Goal: Complete application form: Complete application form

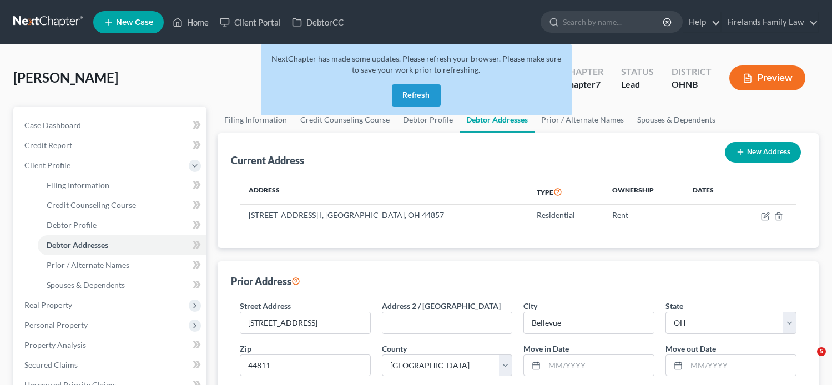
select select "36"
select select "38"
click at [421, 88] on button "Refresh" at bounding box center [416, 95] width 49 height 22
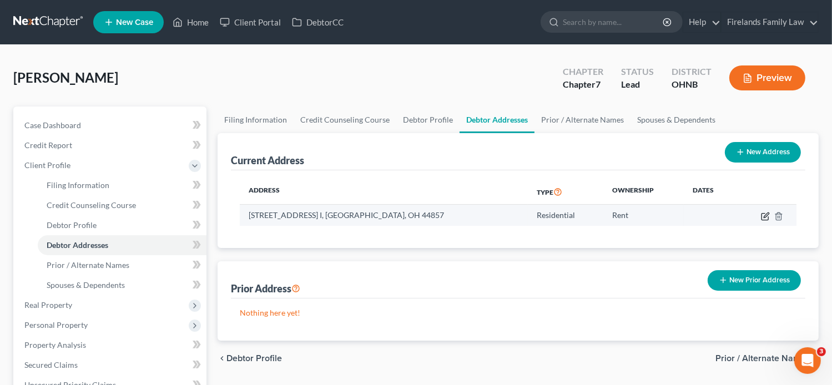
click at [764, 216] on icon "button" at bounding box center [766, 215] width 5 height 5
select select "36"
select select "38"
select select "0"
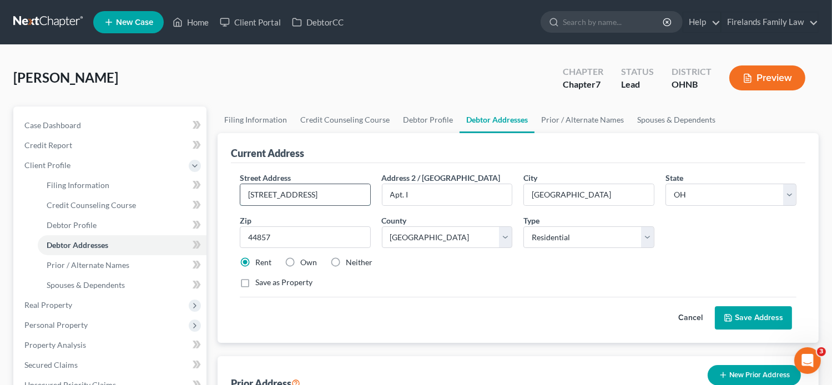
click at [333, 192] on input "[STREET_ADDRESS]" at bounding box center [305, 194] width 130 height 21
type input "2"
type input "[STREET_ADDRESS]"
click at [435, 193] on input "Apt. I" at bounding box center [447, 194] width 130 height 21
type input "A"
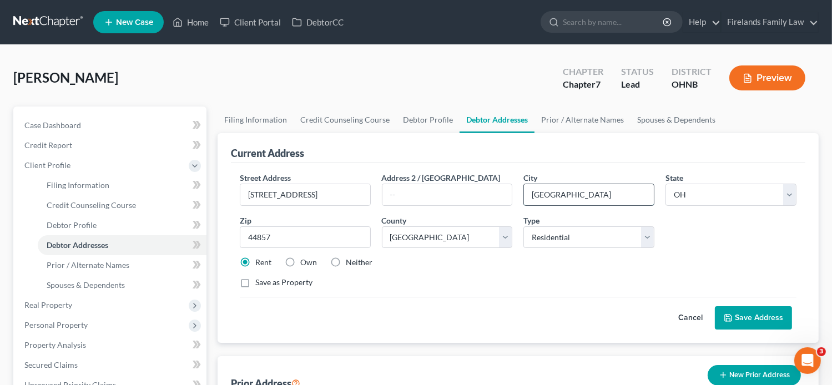
click at [571, 189] on input "[GEOGRAPHIC_DATA]" at bounding box center [589, 194] width 130 height 21
type input "N"
type input "Bellevue"
click at [324, 243] on input "44857" at bounding box center [305, 237] width 131 height 22
type input "4"
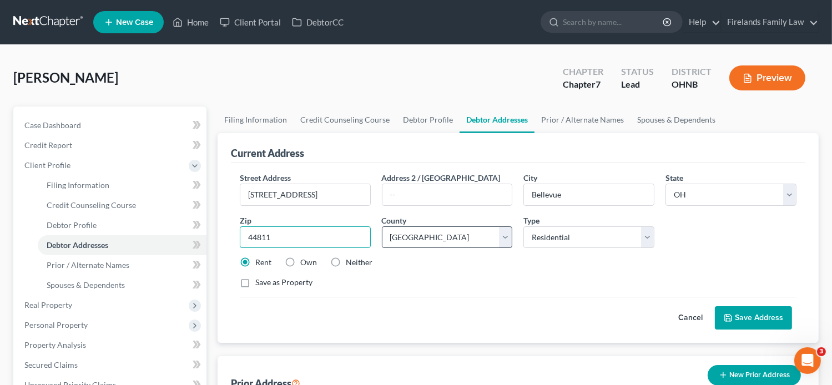
type input "44811"
click at [503, 239] on select "County [GEOGRAPHIC_DATA] [GEOGRAPHIC_DATA] [GEOGRAPHIC_DATA] [GEOGRAPHIC_DATA] …" at bounding box center [447, 237] width 131 height 22
select select "73"
click at [382, 226] on select "County [GEOGRAPHIC_DATA] [GEOGRAPHIC_DATA] [GEOGRAPHIC_DATA] [GEOGRAPHIC_DATA] …" at bounding box center [447, 237] width 131 height 22
click at [751, 316] on button "Save Address" at bounding box center [753, 317] width 77 height 23
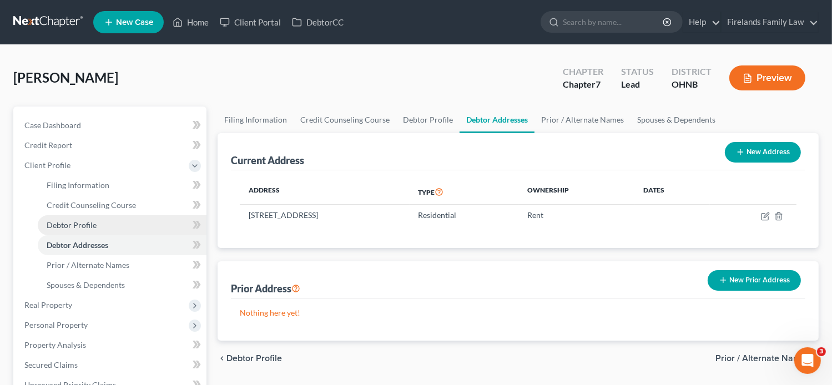
click at [155, 226] on link "Debtor Profile" at bounding box center [122, 225] width 169 height 20
select select "0"
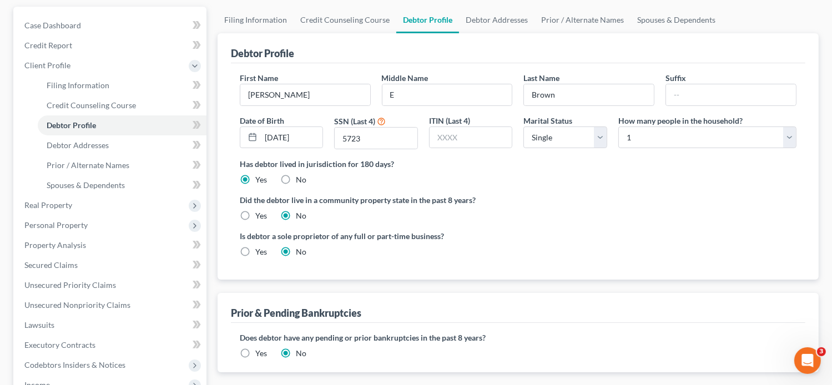
scroll to position [56, 0]
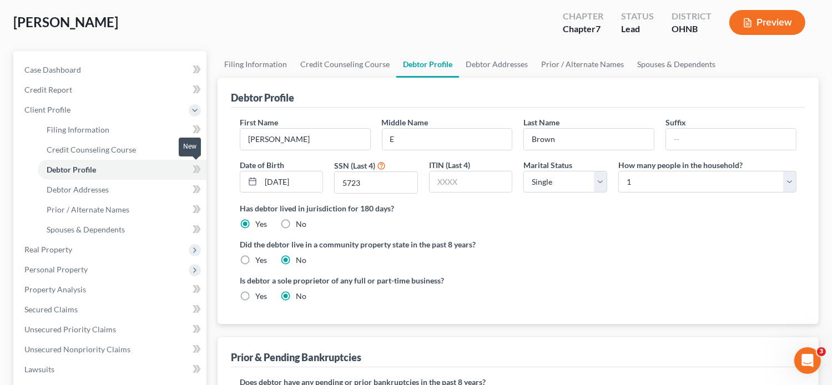
click at [193, 167] on icon at bounding box center [197, 170] width 8 height 14
click at [169, 225] on link "Spouses & Dependents" at bounding box center [122, 230] width 169 height 20
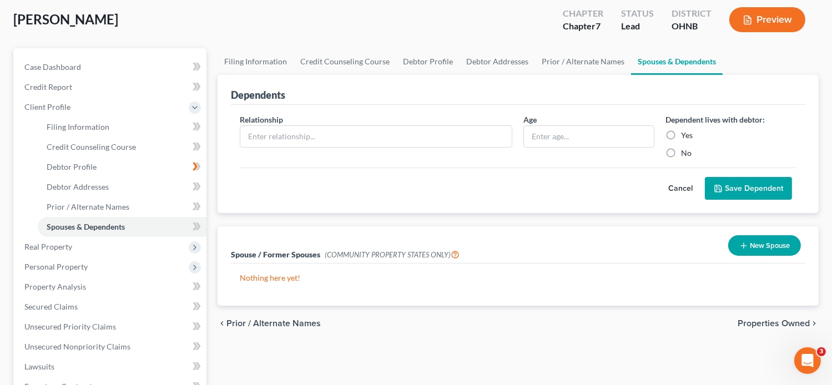
scroll to position [56, 0]
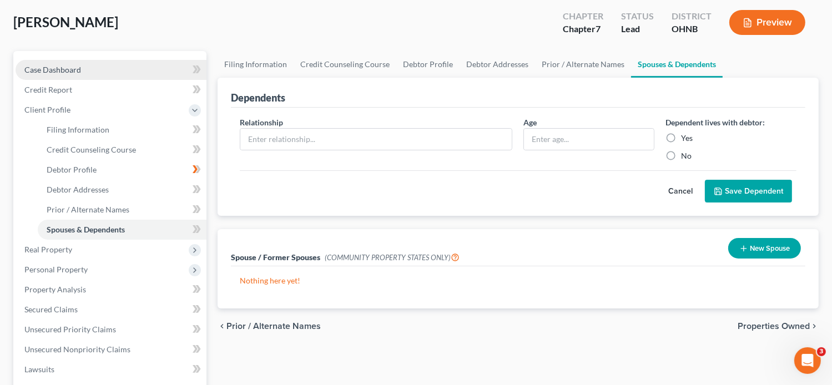
click at [85, 68] on link "Case Dashboard" at bounding box center [111, 70] width 191 height 20
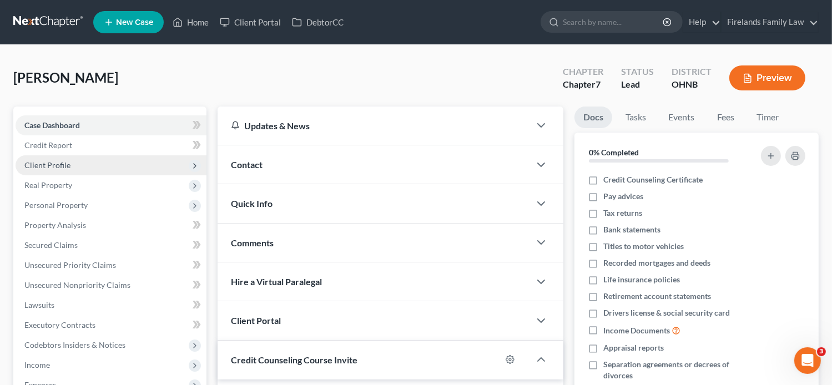
click at [94, 163] on span "Client Profile" at bounding box center [111, 165] width 191 height 20
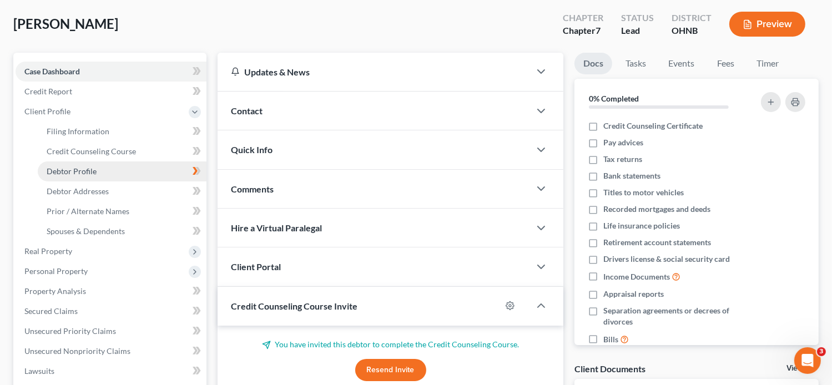
scroll to position [56, 0]
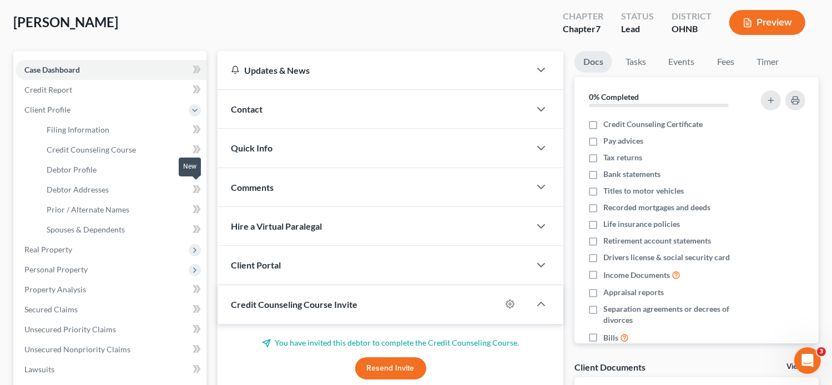
click at [195, 186] on icon at bounding box center [195, 189] width 5 height 8
click at [195, 125] on icon at bounding box center [197, 130] width 8 height 14
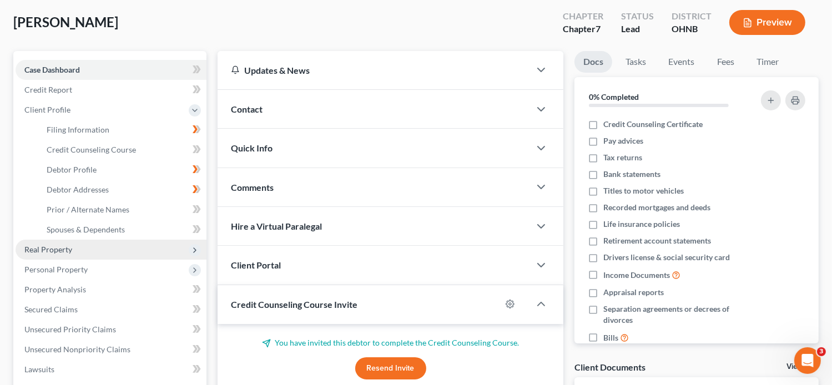
click at [157, 247] on span "Real Property" at bounding box center [111, 250] width 191 height 20
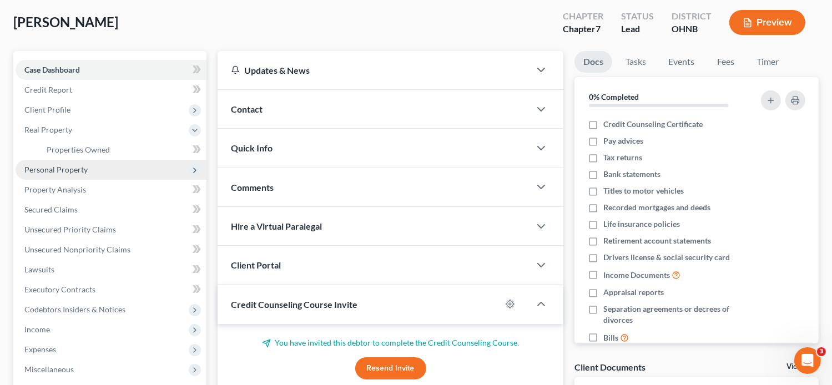
click at [140, 173] on span "Personal Property" at bounding box center [111, 170] width 191 height 20
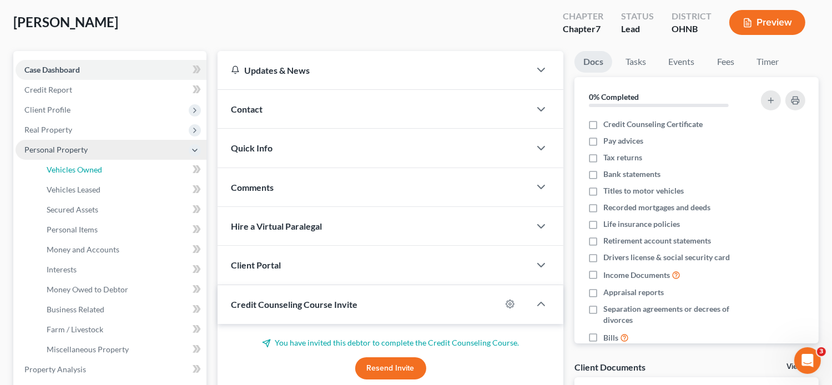
click at [140, 173] on link "Vehicles Owned" at bounding box center [122, 170] width 169 height 20
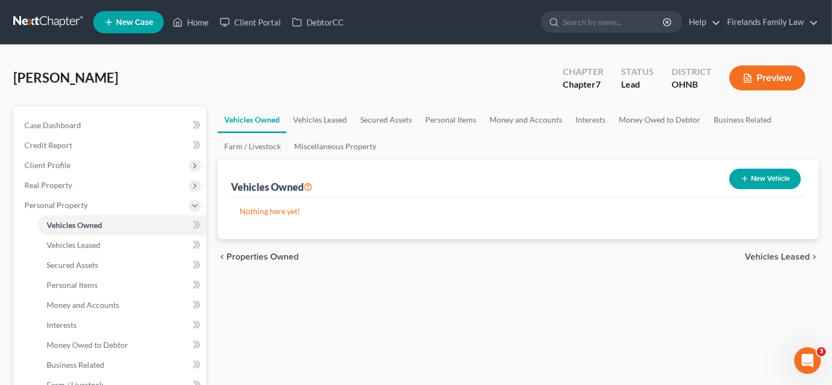
click at [753, 176] on button "New Vehicle" at bounding box center [765, 179] width 72 height 21
select select "0"
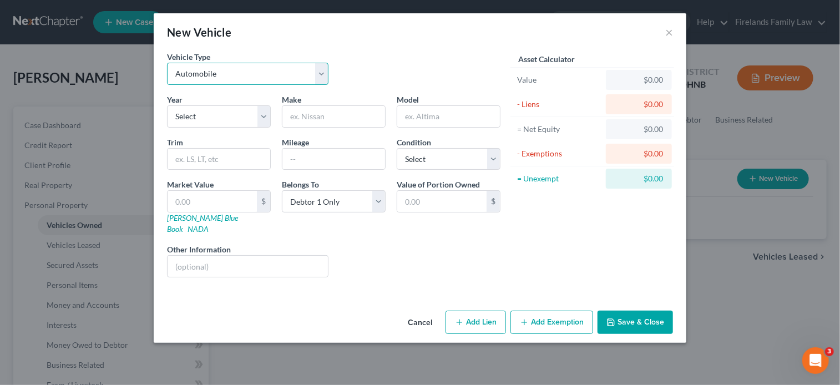
click at [322, 70] on select "Select Automobile Truck Trailer Watercraft Aircraft Motor Home Atv Other Vehicle" at bounding box center [248, 74] width 162 height 22
click at [167, 63] on select "Select Automobile Truck Trailer Watercraft Aircraft Motor Home Atv Other Vehicle" at bounding box center [248, 74] width 162 height 22
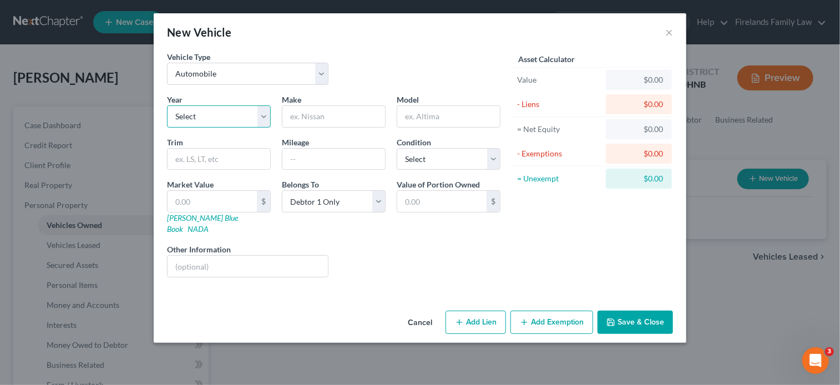
click at [227, 118] on select "Select 2026 2025 2024 2023 2022 2021 2020 2019 2018 2017 2016 2015 2014 2013 20…" at bounding box center [219, 116] width 104 height 22
select select "4"
click at [167, 105] on select "Select 2026 2025 2024 2023 2022 2021 2020 2019 2018 2017 2016 2015 2014 2013 20…" at bounding box center [219, 116] width 104 height 22
click at [322, 114] on input "text" at bounding box center [334, 116] width 103 height 21
type input "Kia"
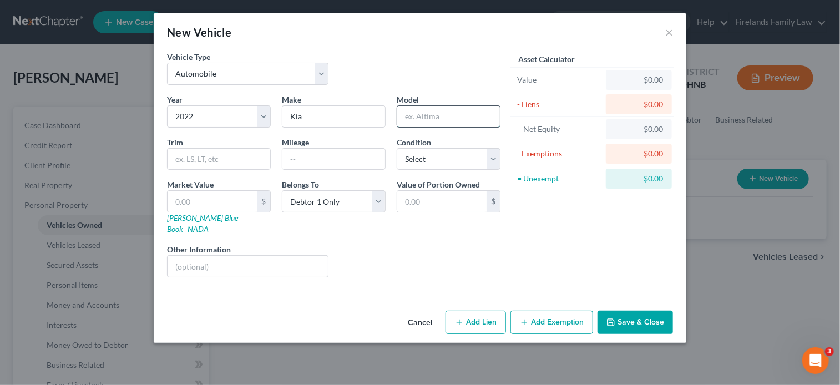
click at [414, 120] on input "text" at bounding box center [448, 116] width 103 height 21
type input "Forte"
click at [200, 215] on link "[PERSON_NAME] Blue Book" at bounding box center [202, 223] width 71 height 21
click at [646, 311] on button "Save & Close" at bounding box center [635, 322] width 75 height 23
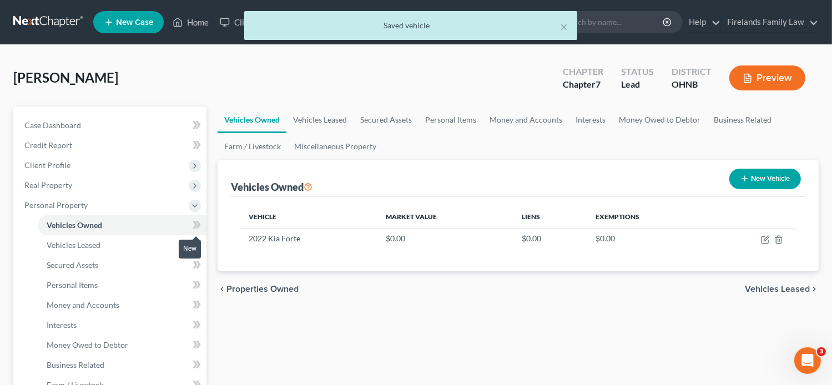
click at [193, 223] on icon at bounding box center [197, 225] width 8 height 14
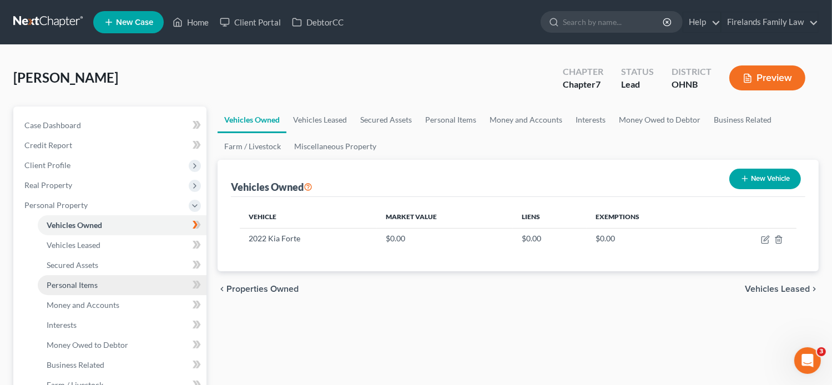
click at [135, 287] on link "Personal Items" at bounding box center [122, 285] width 169 height 20
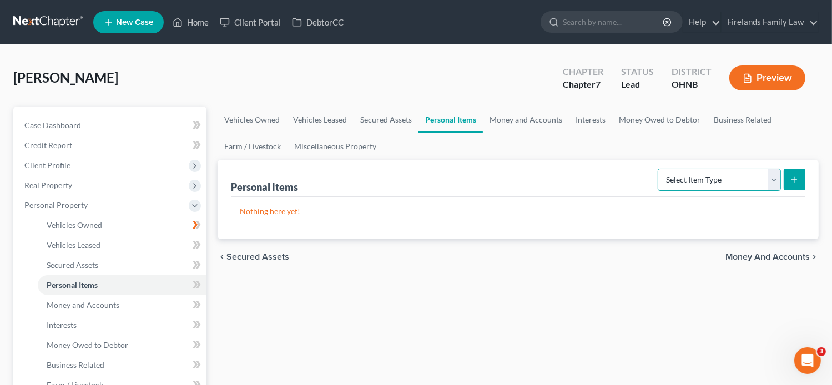
click at [773, 177] on select "Select Item Type Clothing Collectibles Of Value Electronics Firearms Household …" at bounding box center [719, 180] width 123 height 22
click at [146, 221] on link "Vehicles Owned" at bounding box center [122, 225] width 169 height 20
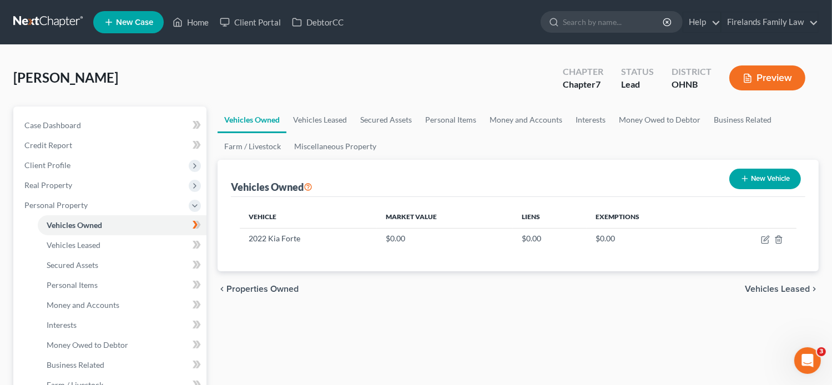
click at [765, 178] on button "New Vehicle" at bounding box center [765, 179] width 72 height 21
select select "0"
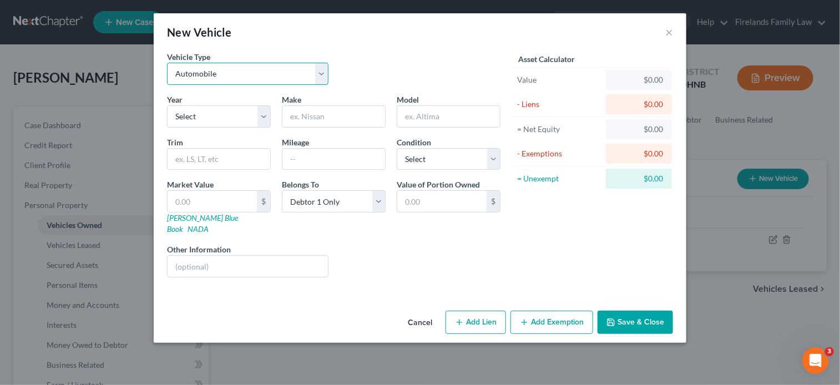
click at [320, 73] on select "Select Automobile Truck Trailer Watercraft Aircraft Motor Home Atv Other Vehicle" at bounding box center [248, 74] width 162 height 22
select select "5"
click at [167, 63] on select "Select Automobile Truck Trailer Watercraft Aircraft Motor Home Atv Other Vehicle" at bounding box center [248, 74] width 162 height 22
click at [307, 117] on input "text" at bounding box center [334, 116] width 103 height 21
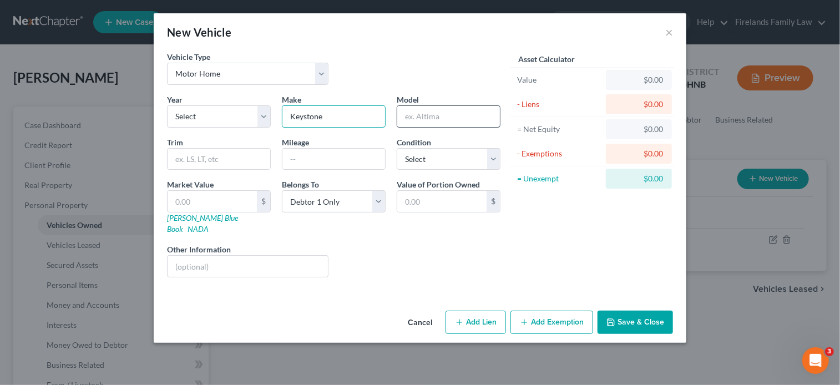
type input "Keystone"
click at [417, 114] on input "text" at bounding box center [448, 116] width 103 height 21
type input "Hideout"
click at [226, 195] on input "text" at bounding box center [212, 201] width 89 height 21
type input "1"
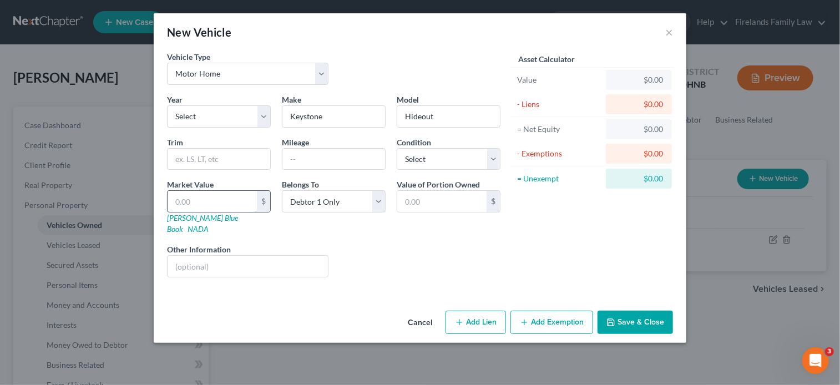
type input "1.00"
type input "13"
type input "13.00"
type input "130"
type input "130.00"
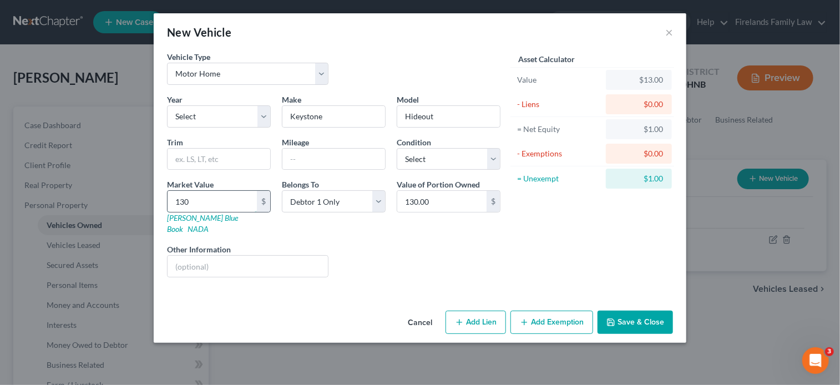
type input "1300"
type input "1,300.00"
type input "1,3000"
type input "13,000.00"
type input "13,000"
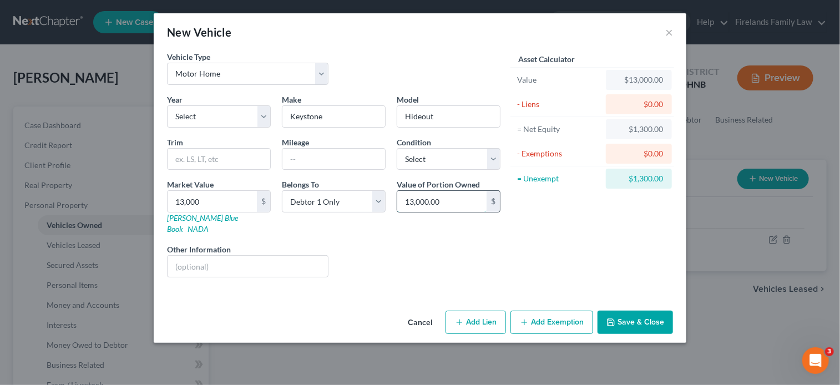
click at [441, 195] on input "13,000.00" at bounding box center [441, 201] width 89 height 21
type input "18,000"
click at [622, 311] on button "Save & Close" at bounding box center [635, 322] width 75 height 23
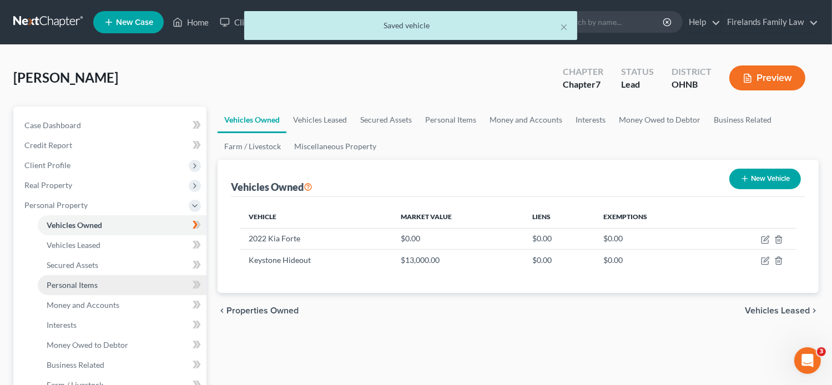
click at [124, 284] on link "Personal Items" at bounding box center [122, 285] width 169 height 20
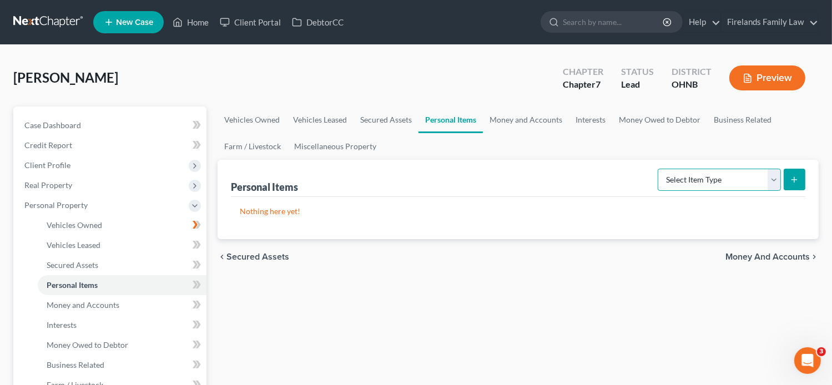
click at [773, 177] on select "Select Item Type Clothing Collectibles Of Value Electronics Firearms Household …" at bounding box center [719, 180] width 123 height 22
select select "household_goods"
click at [659, 169] on select "Select Item Type Clothing Collectibles Of Value Electronics Firearms Household …" at bounding box center [719, 180] width 123 height 22
click at [797, 177] on icon "submit" at bounding box center [794, 179] width 9 height 9
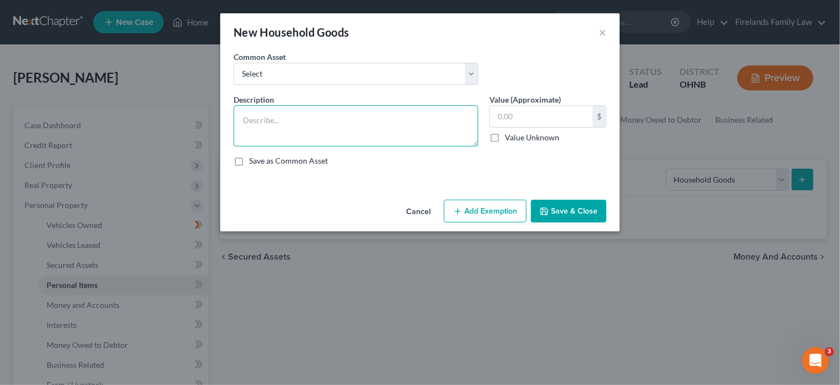
click at [258, 136] on textarea at bounding box center [356, 125] width 245 height 41
type textarea "Living Room Furniture Couch, TV"
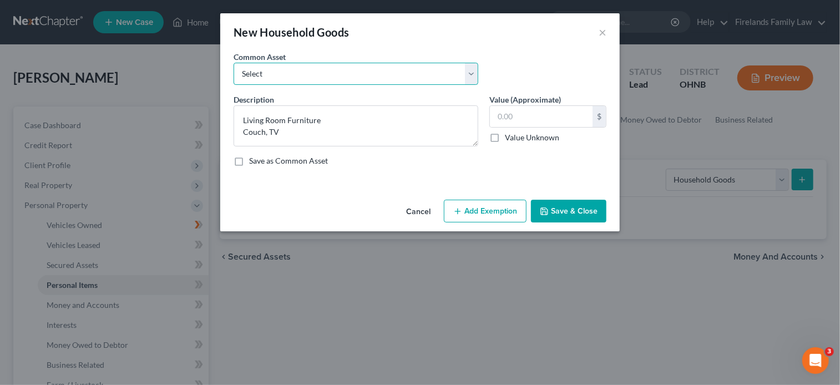
click at [471, 67] on select "Select Living Room Furniture Couches, Coffee Table, End Stand, TV Stand" at bounding box center [356, 74] width 245 height 22
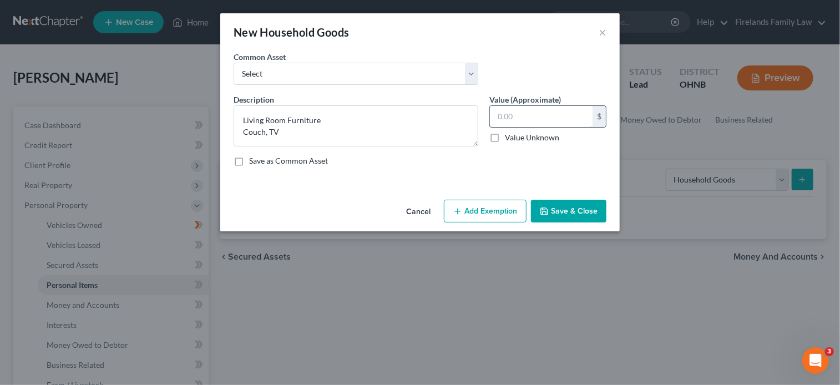
click at [581, 120] on input "text" at bounding box center [541, 116] width 103 height 21
click at [594, 169] on div "Description * Living Room Furniture Couch, TV Value (Approximate) 300.00 $ Valu…" at bounding box center [420, 135] width 384 height 82
click at [513, 118] on input "300" at bounding box center [541, 116] width 103 height 21
type input "300.00"
drag, startPoint x: 562, startPoint y: 207, endPoint x: 555, endPoint y: 203, distance: 7.7
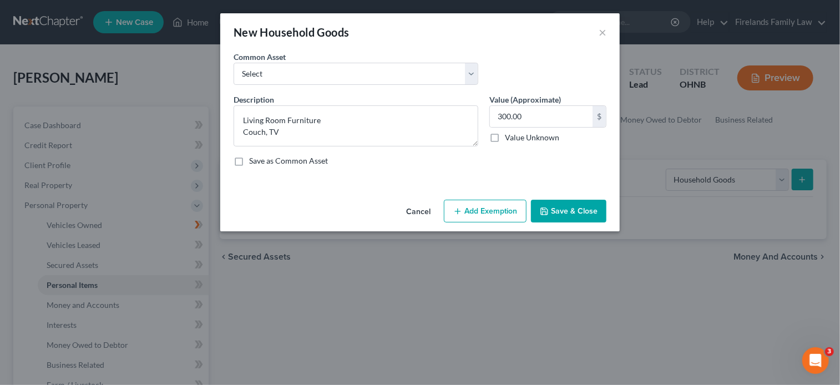
click at [561, 207] on button "Save & Close" at bounding box center [568, 211] width 75 height 23
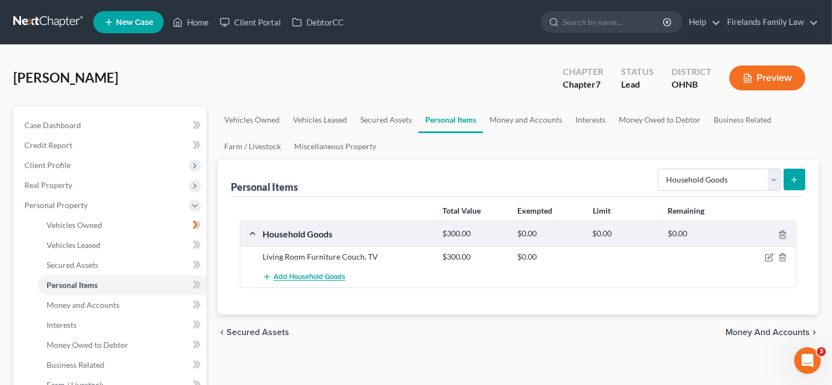
click at [282, 276] on span "Add Household Goods" at bounding box center [310, 277] width 72 height 9
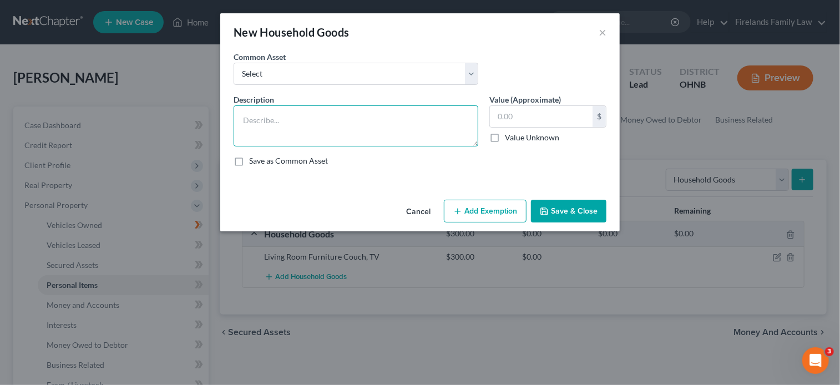
click at [402, 115] on textarea at bounding box center [356, 125] width 245 height 41
type textarea "Dining Room Furniture Table and chairs"
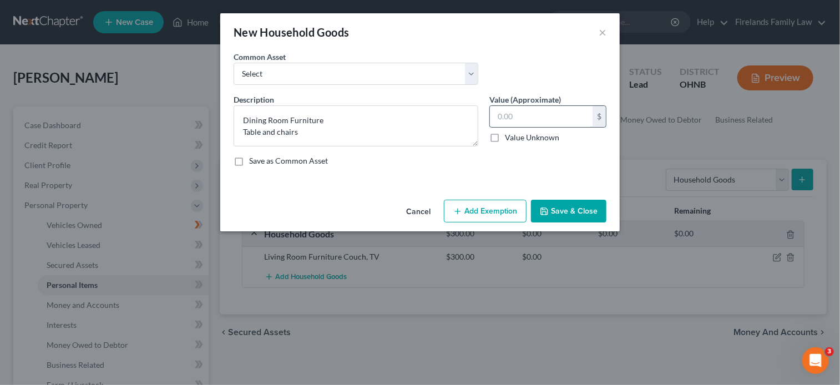
click at [520, 118] on input "text" at bounding box center [541, 116] width 103 height 21
type input "50.00"
click at [563, 211] on button "Save & Close" at bounding box center [568, 211] width 75 height 23
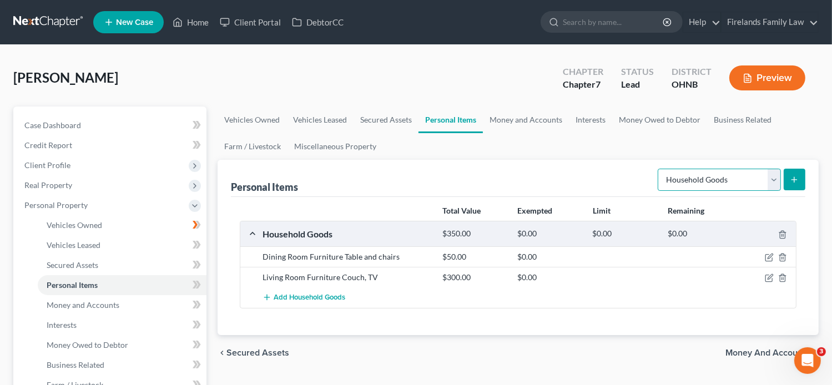
click at [775, 178] on select "Select Item Type Clothing Collectibles Of Value Electronics Firearms Household …" at bounding box center [719, 180] width 123 height 22
click at [659, 169] on select "Select Item Type Clothing Collectibles Of Value Electronics Firearms Household …" at bounding box center [719, 180] width 123 height 22
click at [787, 178] on button "submit" at bounding box center [795, 180] width 22 height 22
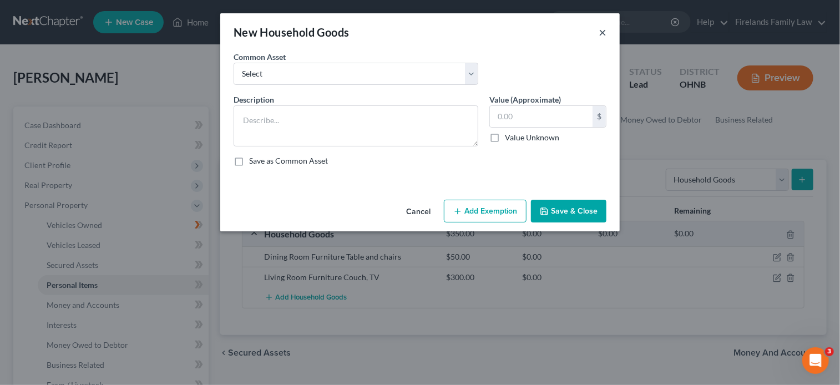
click at [605, 34] on button "×" at bounding box center [603, 32] width 8 height 13
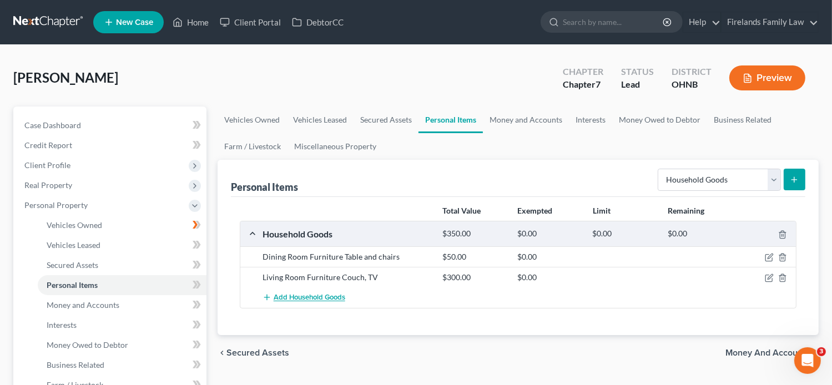
click at [328, 294] on span "Add Household Goods" at bounding box center [310, 298] width 72 height 9
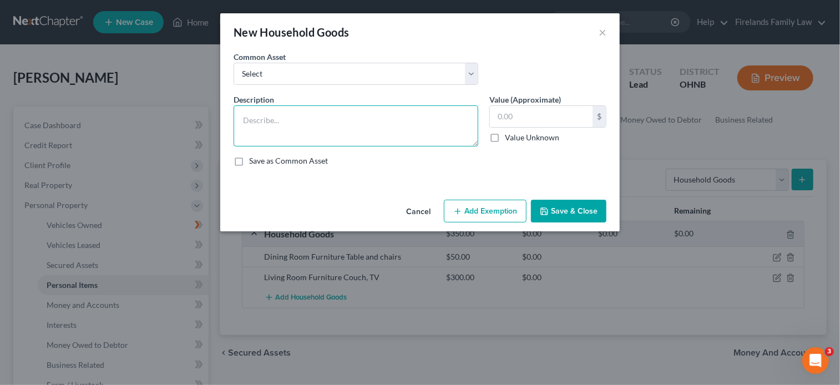
click at [330, 130] on textarea at bounding box center [356, 125] width 245 height 41
type textarea "Kitchenware/Appliances Pots, pans, dishes, utensils"
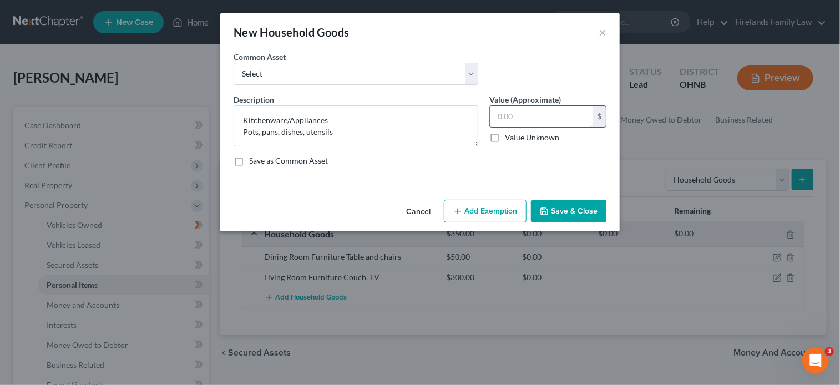
click at [510, 115] on input "text" at bounding box center [541, 116] width 103 height 21
type input "200.00"
click at [551, 212] on button "Save & Close" at bounding box center [568, 211] width 75 height 23
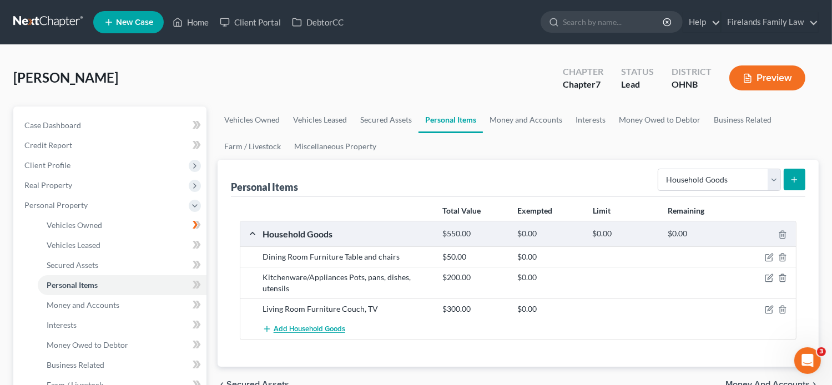
click at [333, 325] on span "Add Household Goods" at bounding box center [310, 329] width 72 height 9
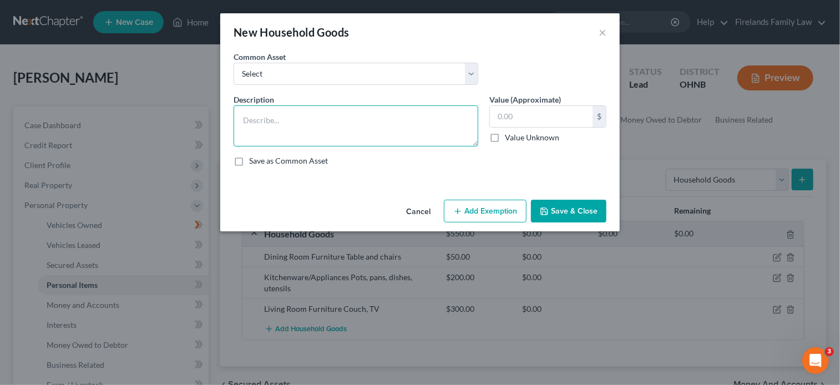
click at [334, 117] on textarea at bounding box center [356, 125] width 245 height 41
type textarea "Bedroom Furniture Bed"
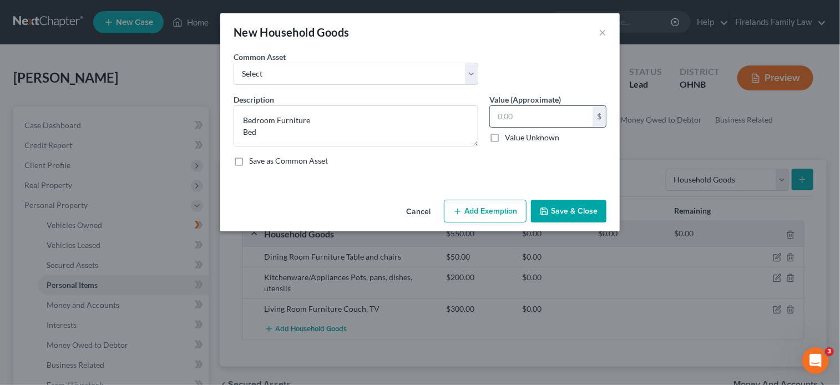
click at [515, 120] on input "text" at bounding box center [541, 116] width 103 height 21
type input "200.00"
click at [574, 210] on button "Save & Close" at bounding box center [568, 211] width 75 height 23
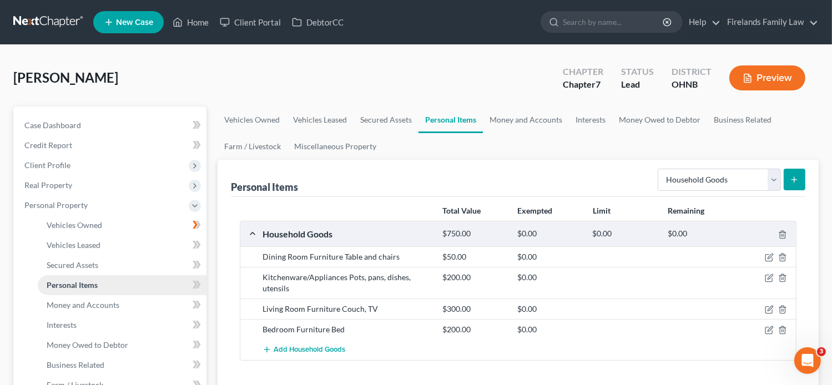
click at [153, 289] on link "Personal Items" at bounding box center [122, 285] width 169 height 20
click at [533, 118] on link "Money and Accounts" at bounding box center [526, 120] width 86 height 27
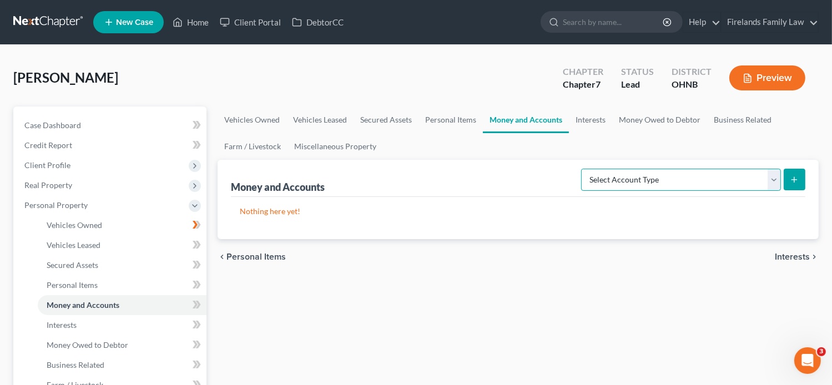
click at [775, 177] on select "Select Account Type Brokerage Cash on Hand Certificates of Deposit Checking Acc…" at bounding box center [681, 180] width 200 height 22
select select "checking"
click at [583, 169] on select "Select Account Type Brokerage Cash on Hand Certificates of Deposit Checking Acc…" at bounding box center [681, 180] width 200 height 22
click at [797, 175] on icon "submit" at bounding box center [794, 179] width 9 height 9
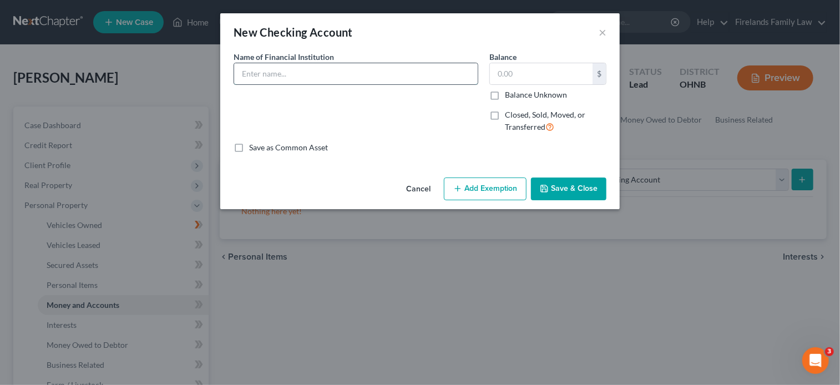
click at [311, 78] on input "text" at bounding box center [356, 73] width 244 height 21
type input "Huntington National Bank"
click at [562, 193] on button "Save & Close" at bounding box center [568, 189] width 75 height 23
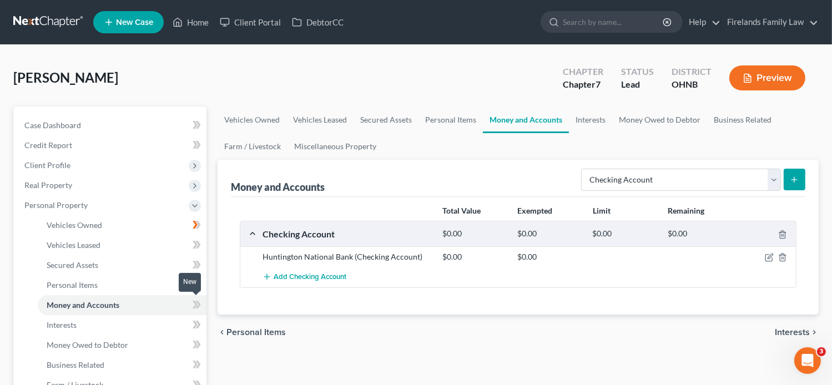
click at [195, 303] on icon at bounding box center [195, 305] width 5 height 8
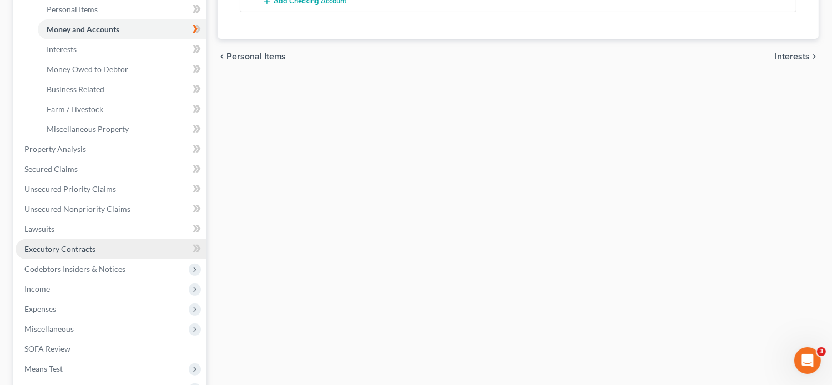
scroll to position [278, 0]
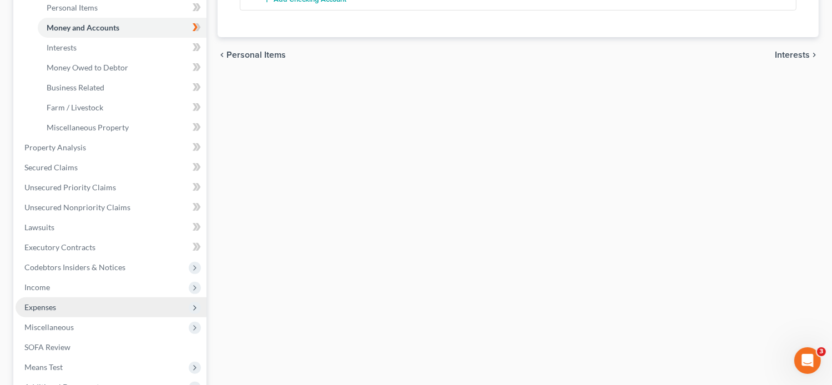
click at [133, 305] on span "Expenses" at bounding box center [111, 308] width 191 height 20
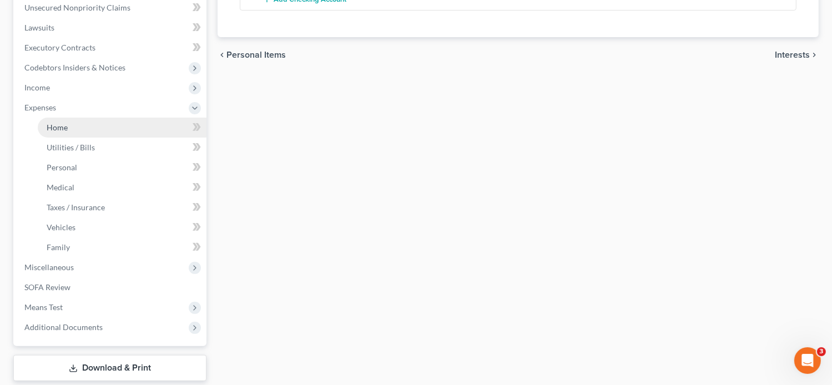
click at [160, 129] on link "Home" at bounding box center [122, 128] width 169 height 20
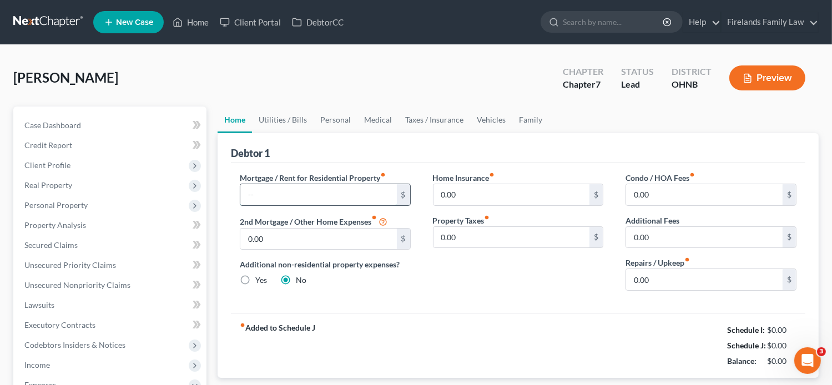
click at [339, 190] on input "text" at bounding box center [318, 194] width 157 height 21
type input "700.00"
click at [474, 193] on input "0.00" at bounding box center [512, 194] width 157 height 21
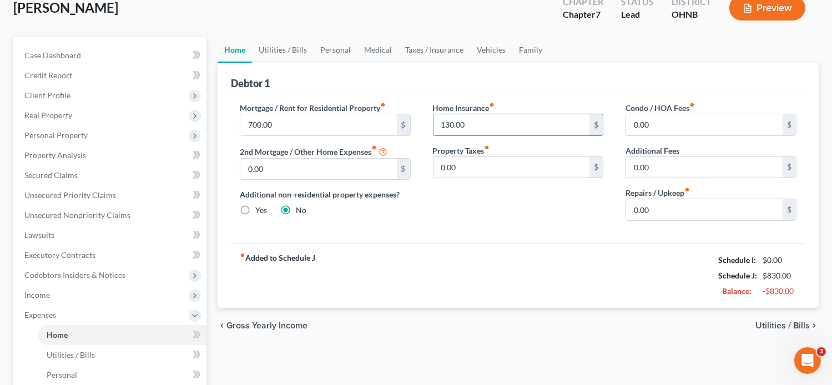
scroll to position [56, 0]
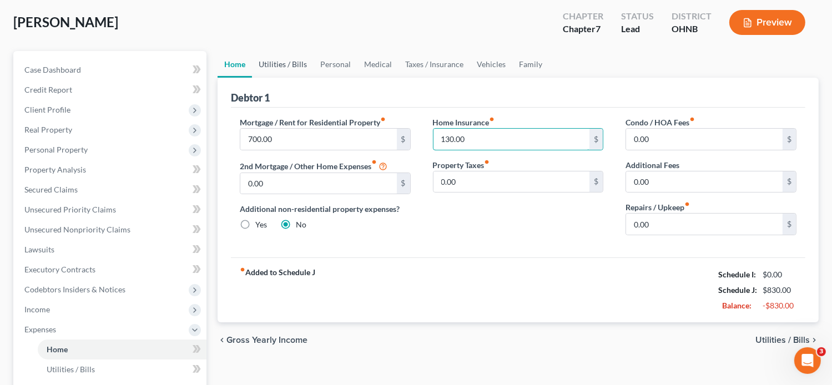
type input "130.00"
click at [286, 58] on link "Utilities / Bills" at bounding box center [283, 64] width 62 height 27
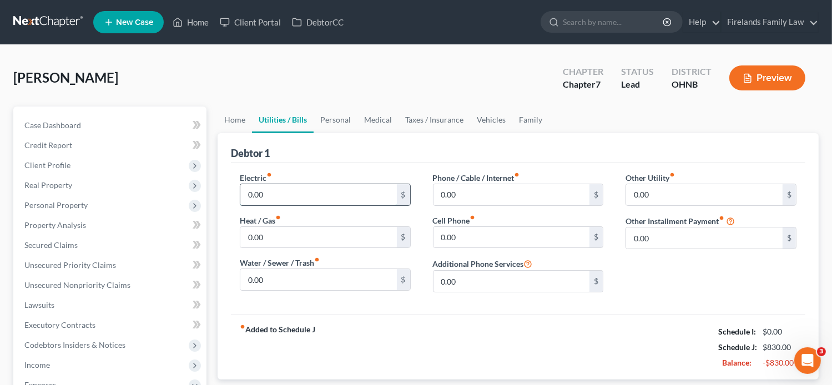
click at [344, 195] on input "0.00" at bounding box center [318, 194] width 157 height 21
type input "125.00"
click at [450, 192] on input "0.00" at bounding box center [512, 194] width 157 height 21
type input "85.00"
click at [466, 240] on input "0.00" at bounding box center [512, 237] width 157 height 21
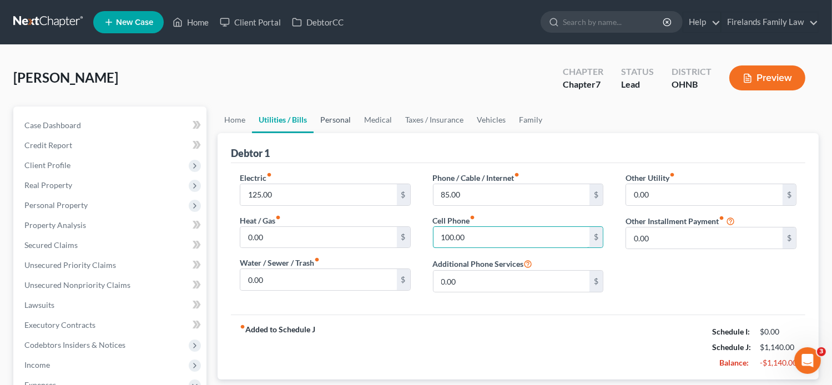
type input "100.00"
click at [336, 118] on link "Personal" at bounding box center [336, 120] width 44 height 27
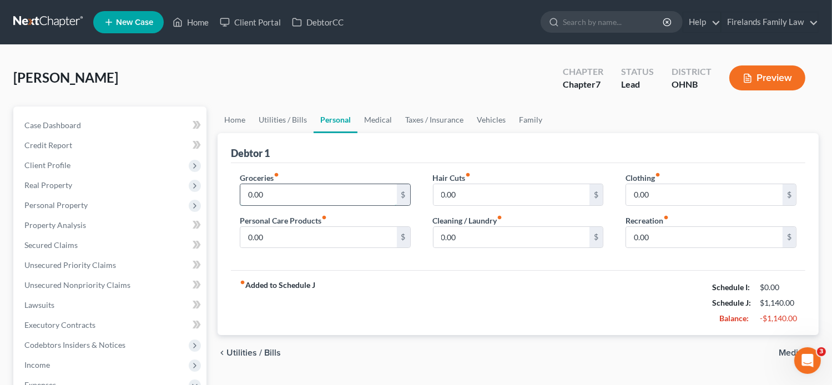
click at [345, 193] on input "0.00" at bounding box center [318, 194] width 157 height 21
type input "400.00"
click at [349, 232] on input "0.00" at bounding box center [318, 237] width 157 height 21
type input "100.00"
type input "60.00"
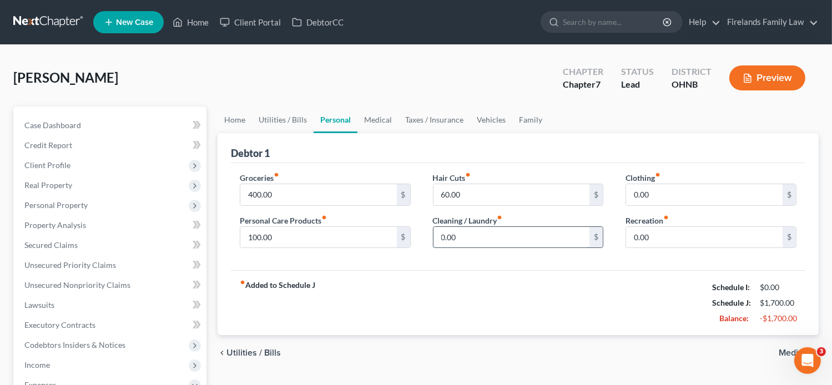
click at [458, 229] on input "0.00" at bounding box center [512, 237] width 157 height 21
type input "50.00"
click at [696, 187] on input "0.00" at bounding box center [704, 194] width 157 height 21
type input "100.00"
click at [663, 239] on input "0.00" at bounding box center [704, 237] width 157 height 21
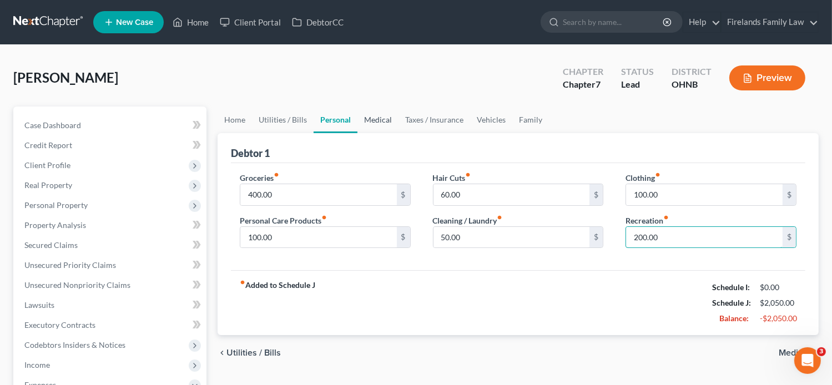
type input "200.00"
click at [377, 116] on link "Medical" at bounding box center [377, 120] width 41 height 27
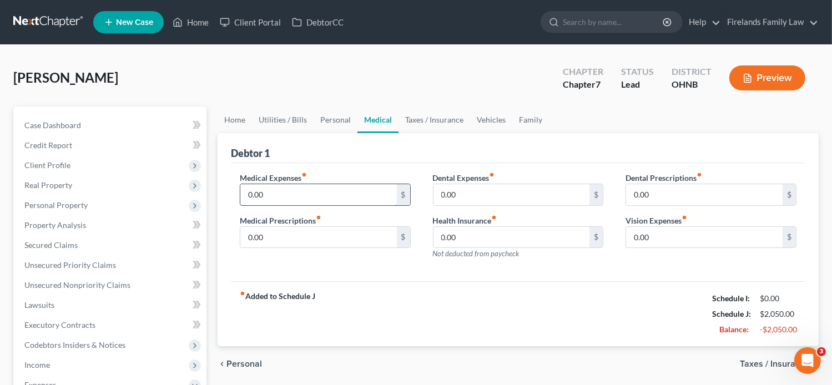
click at [371, 194] on input "0.00" at bounding box center [318, 194] width 157 height 21
type input "100.00"
click at [330, 234] on input "0.00" at bounding box center [318, 237] width 157 height 21
type input "50.00"
click at [415, 118] on link "Taxes / Insurance" at bounding box center [435, 120] width 72 height 27
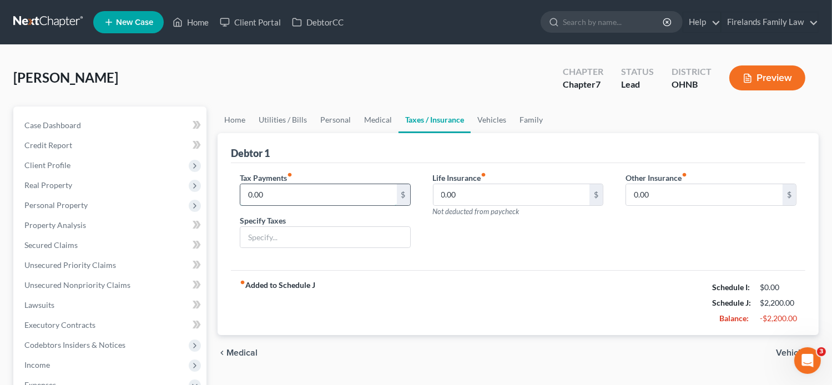
click at [363, 194] on input "0.00" at bounding box center [318, 194] width 157 height 21
type input "187.00"
click at [495, 114] on link "Vehicles" at bounding box center [492, 120] width 42 height 27
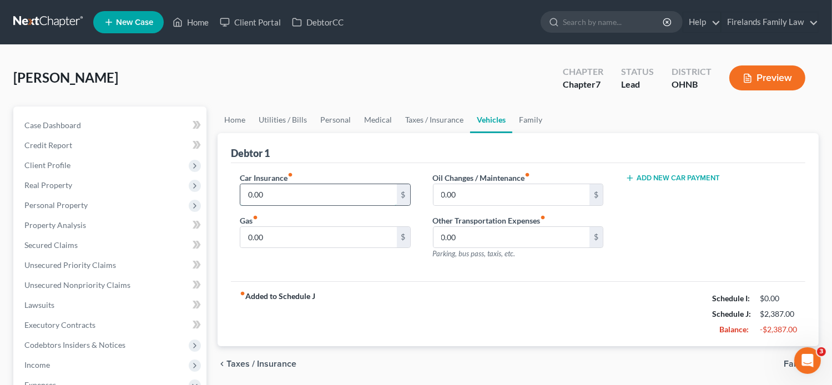
click at [359, 192] on input "0.00" at bounding box center [318, 194] width 157 height 21
type input "75.00"
click at [345, 238] on input "0.00" at bounding box center [318, 237] width 157 height 21
type input "240.00"
click at [470, 196] on input "0.00" at bounding box center [512, 194] width 157 height 21
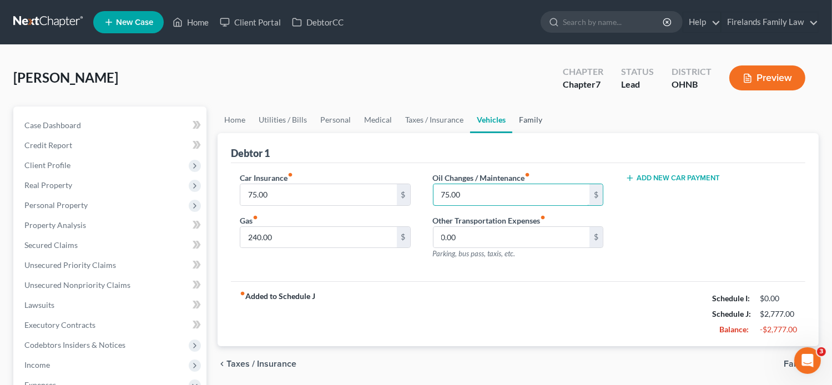
type input "75.00"
click at [531, 118] on link "Family" at bounding box center [530, 120] width 37 height 27
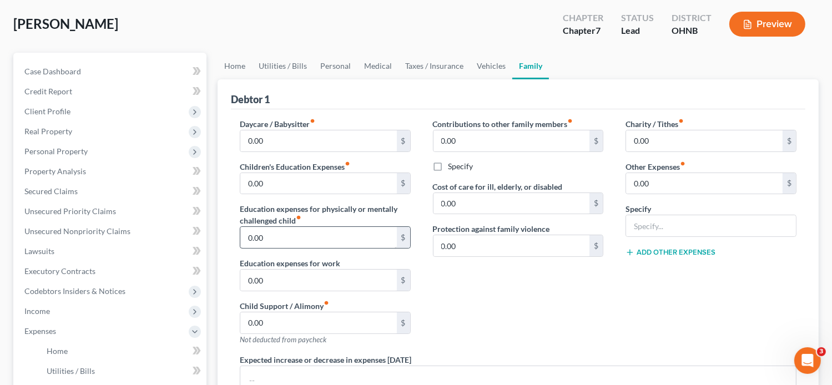
scroll to position [56, 0]
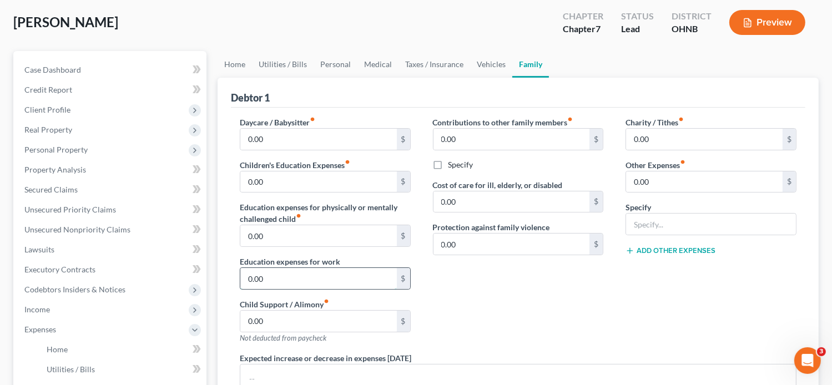
click at [362, 280] on input "0.00" at bounding box center [318, 278] width 157 height 21
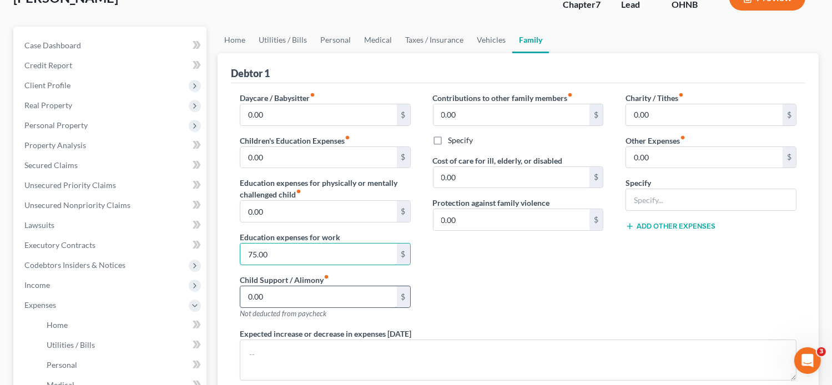
scroll to position [111, 0]
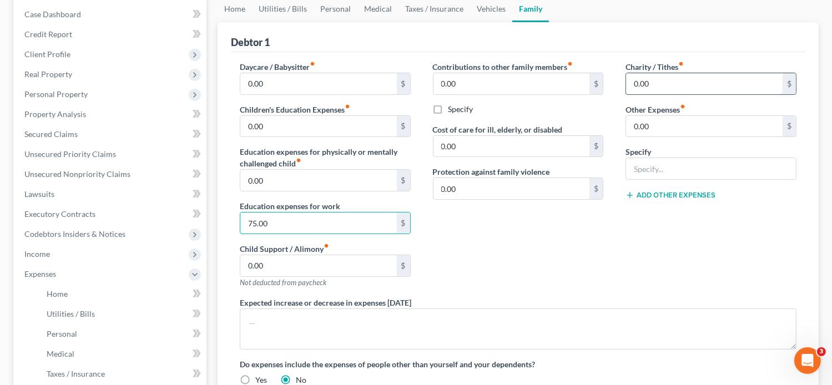
type input "75.00"
click at [726, 77] on input "0.00" at bounding box center [704, 83] width 157 height 21
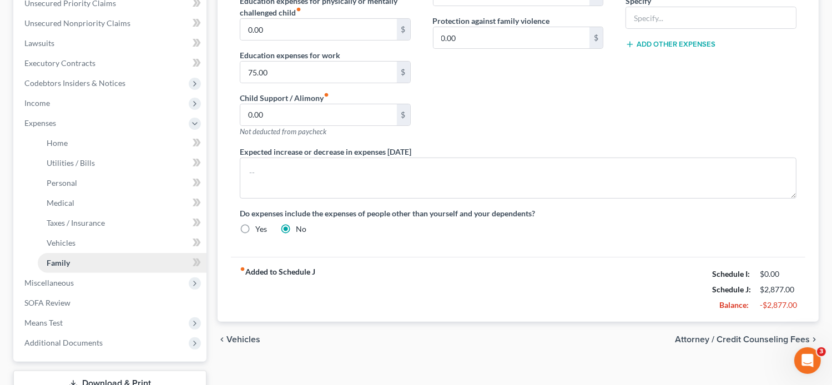
scroll to position [278, 0]
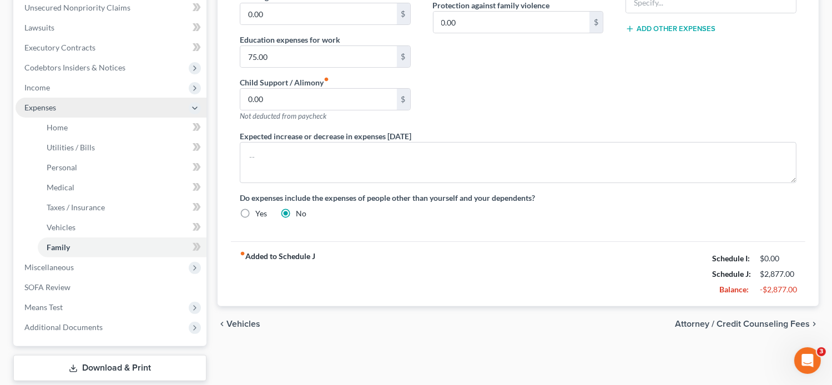
type input "100.00"
click at [164, 106] on span "Expenses" at bounding box center [111, 108] width 191 height 20
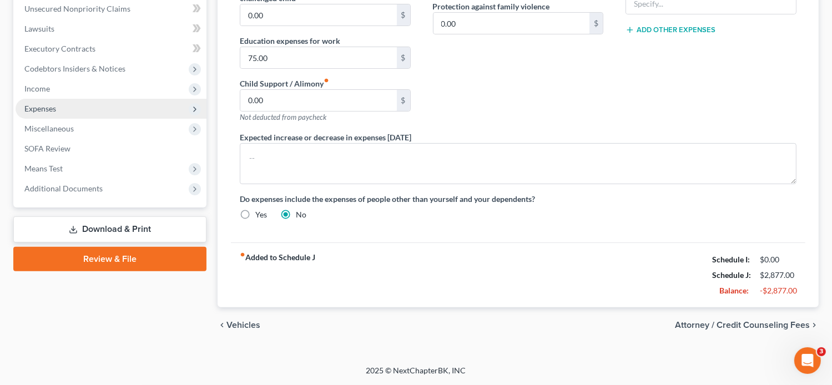
scroll to position [274, 0]
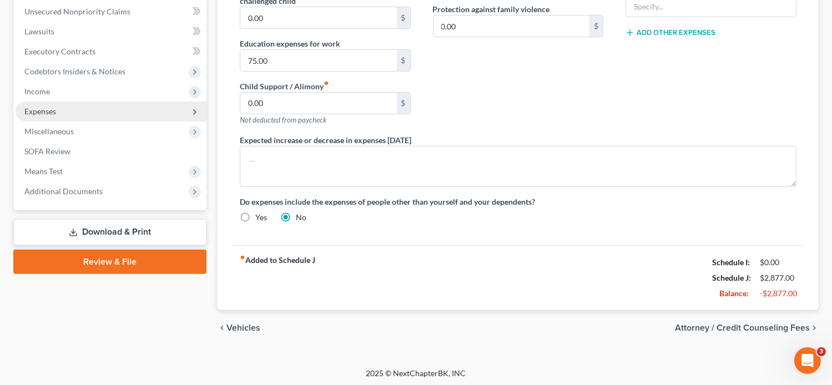
click at [194, 113] on polyline at bounding box center [195, 112] width 2 height 4
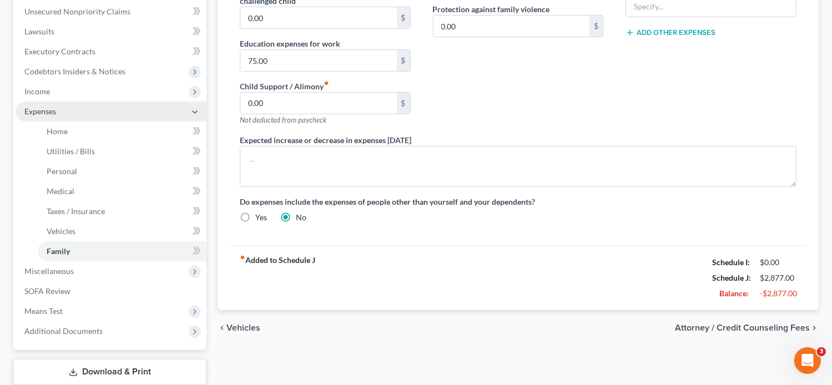
scroll to position [278, 0]
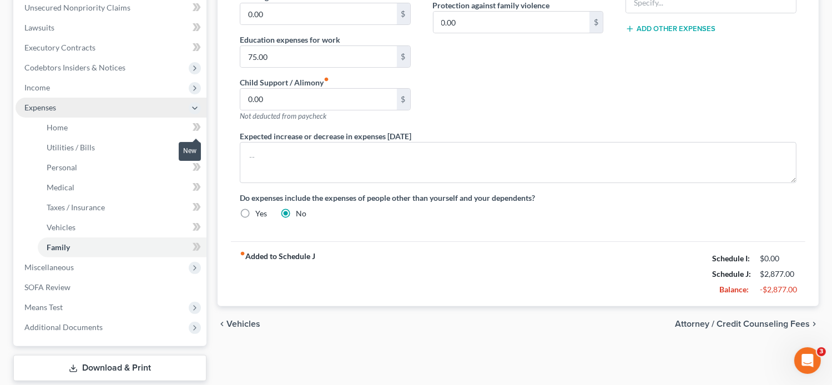
click at [194, 128] on icon at bounding box center [195, 127] width 5 height 8
click at [193, 147] on icon at bounding box center [197, 147] width 8 height 14
click at [195, 167] on icon at bounding box center [195, 167] width 5 height 8
click at [195, 187] on icon at bounding box center [195, 187] width 5 height 8
click at [195, 205] on icon at bounding box center [195, 207] width 5 height 8
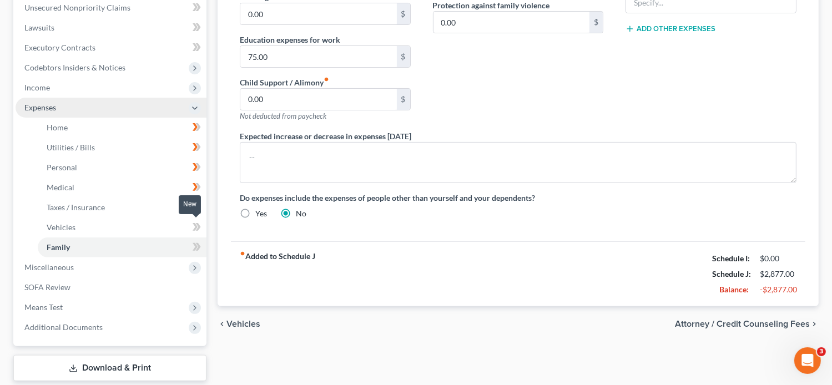
click at [195, 224] on icon at bounding box center [195, 227] width 5 height 8
click at [193, 245] on icon at bounding box center [197, 247] width 8 height 14
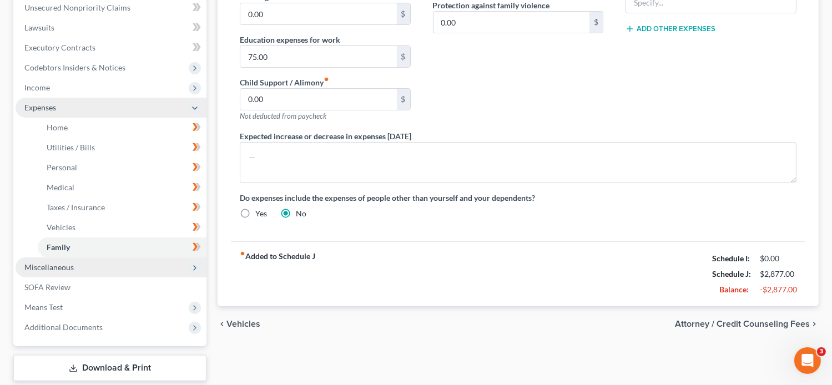
click at [124, 266] on span "Miscellaneous" at bounding box center [111, 268] width 191 height 20
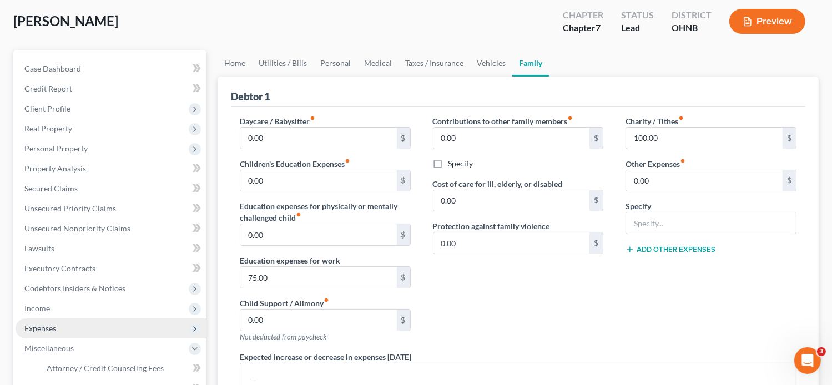
scroll to position [56, 0]
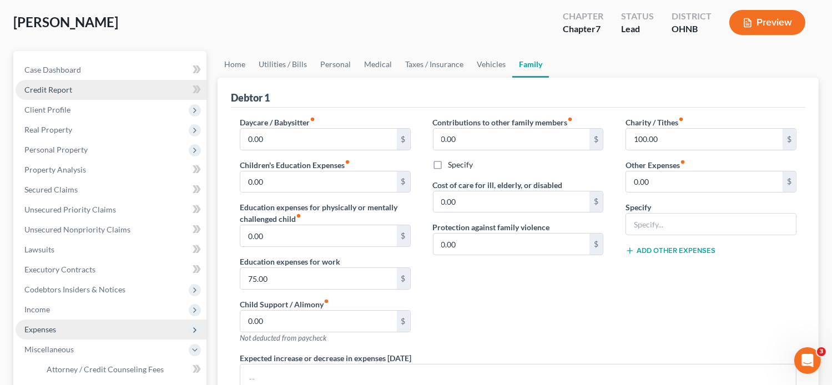
click at [172, 88] on link "Credit Report" at bounding box center [111, 90] width 191 height 20
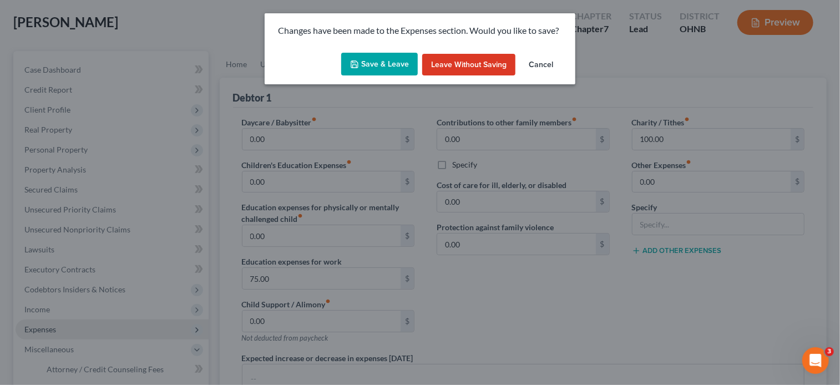
click at [540, 65] on button "Cancel" at bounding box center [541, 65] width 42 height 22
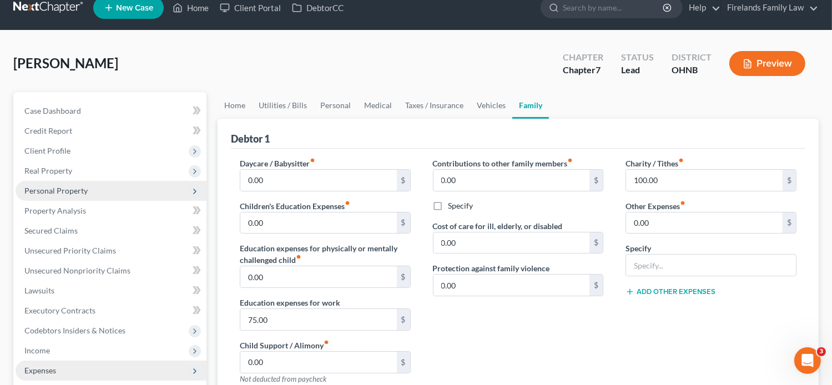
scroll to position [0, 0]
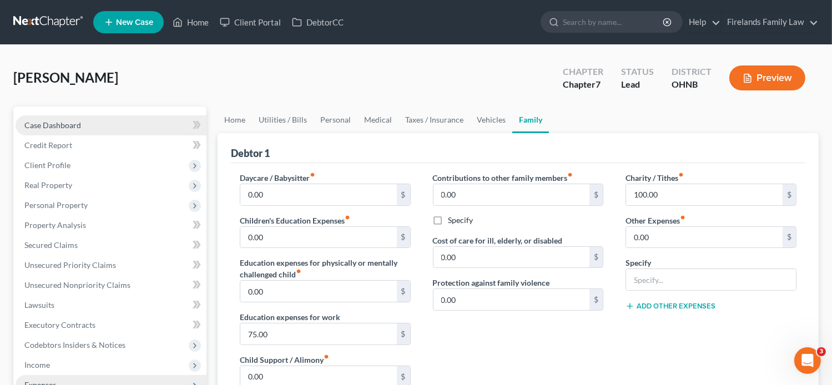
click at [112, 129] on link "Case Dashboard" at bounding box center [111, 125] width 191 height 20
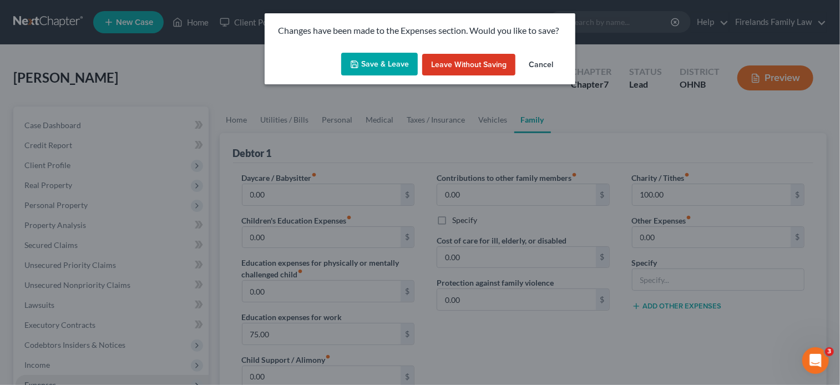
click at [372, 66] on button "Save & Leave" at bounding box center [379, 64] width 77 height 23
